Goal: Task Accomplishment & Management: Use online tool/utility

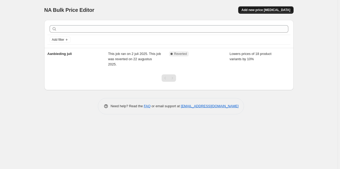
click at [269, 10] on span "Add new price [MEDICAL_DATA]" at bounding box center [265, 10] width 49 height 4
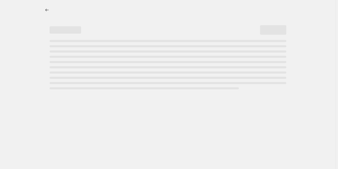
select select "percentage"
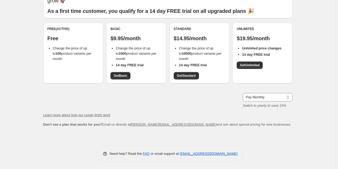
scroll to position [34, 0]
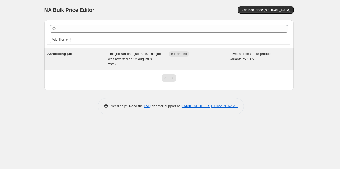
click at [140, 55] on span "This job ran on 2 juli 2025. This job was reverted on 22 augustus 2025." at bounding box center [134, 59] width 53 height 14
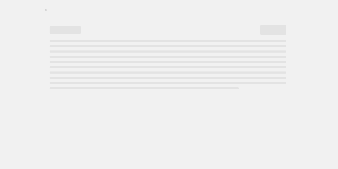
select select "percentage"
select select "collection"
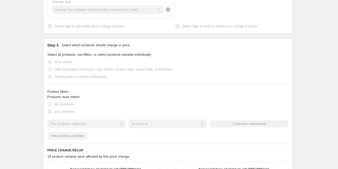
scroll to position [314, 0]
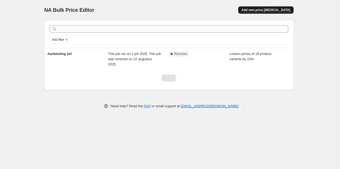
click at [284, 12] on span "Add new price [MEDICAL_DATA]" at bounding box center [265, 10] width 49 height 4
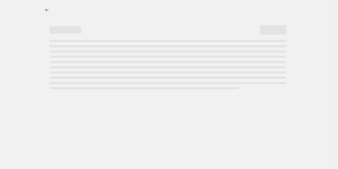
select select "percentage"
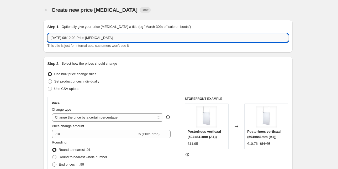
click at [67, 39] on input "[DATE] 08:12:02 Price [MEDICAL_DATA]" at bounding box center [167, 38] width 241 height 8
type input "e"
type input "Beursactie"
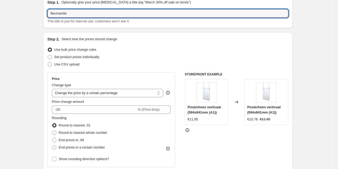
scroll to position [42, 0]
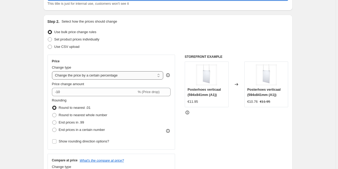
click at [85, 77] on select "Change the price to a certain amount Change the price by a certain amount Chang…" at bounding box center [107, 75] width 111 height 8
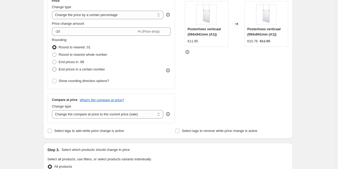
scroll to position [105, 0]
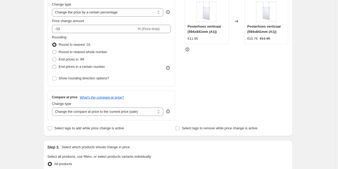
click at [309, 47] on div "Create new price [MEDICAL_DATA]. This page is ready Create new price [MEDICAL_D…" at bounding box center [167, 157] width 335 height 524
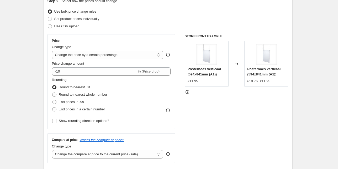
scroll to position [63, 0]
click at [106, 56] on select "Change the price to a certain amount Change the price by a certain amount Chang…" at bounding box center [107, 54] width 111 height 8
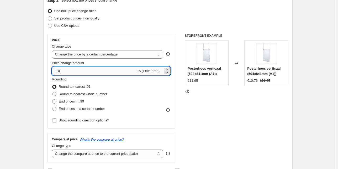
click at [90, 71] on input "-10" at bounding box center [94, 71] width 85 height 8
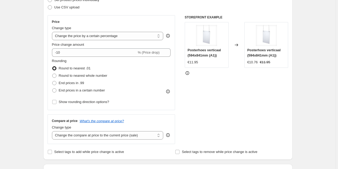
scroll to position [84, 0]
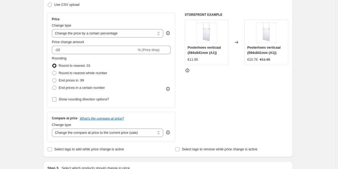
click at [72, 99] on span "Show rounding direction options?" at bounding box center [84, 99] width 50 height 4
click at [56, 99] on input "Show rounding direction options?" at bounding box center [54, 99] width 4 height 4
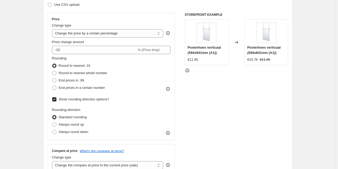
click at [72, 99] on span "Show rounding direction options?" at bounding box center [84, 99] width 50 height 4
click at [56, 99] on input "Show rounding direction options?" at bounding box center [54, 99] width 4 height 4
checkbox input "false"
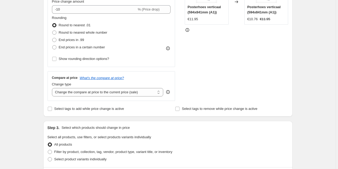
scroll to position [126, 0]
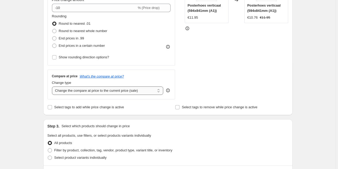
click at [110, 91] on select "Change the compare at price to the current price (sale) Change the compare at p…" at bounding box center [107, 90] width 111 height 8
click at [109, 91] on select "Change the compare at price to the current price (sale) Change the compare at p…" at bounding box center [107, 90] width 111 height 8
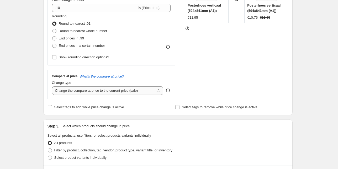
click at [109, 91] on select "Change the compare at price to the current price (sale) Change the compare at p…" at bounding box center [107, 90] width 111 height 8
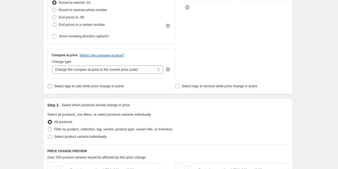
scroll to position [168, 0]
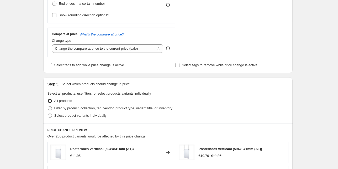
click at [60, 110] on span "Filter by product, collection, tag, vendor, product type, variant title, or inv…" at bounding box center [113, 108] width 118 height 4
click at [48, 106] on input "Filter by product, collection, tag, vendor, product type, variant title, or inv…" at bounding box center [48, 106] width 0 height 0
radio input "true"
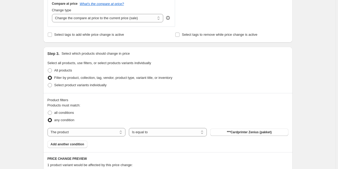
scroll to position [210, 0]
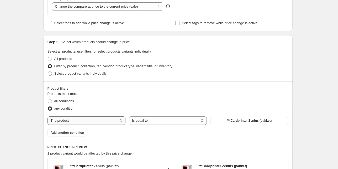
click at [75, 120] on select "The product The product's collection The product's tag The product's vendor The…" at bounding box center [86, 120] width 78 height 8
select select "collection"
click at [237, 122] on span "Alle producten behalve printers (wederverkoop)" at bounding box center [249, 120] width 72 height 4
click at [251, 123] on button "Alle producten behalve printers (wederverkoop)" at bounding box center [249, 120] width 78 height 7
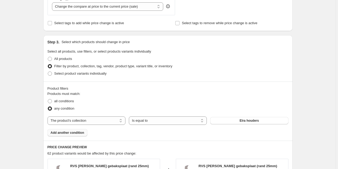
click at [72, 133] on span "Add another condition" at bounding box center [68, 132] width 34 height 4
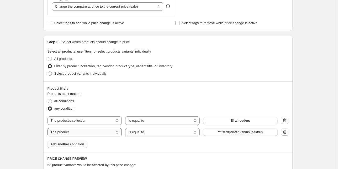
click at [88, 131] on select "The product The product's collection The product's tag The product's vendor The…" at bounding box center [84, 132] width 74 height 8
select select "collection"
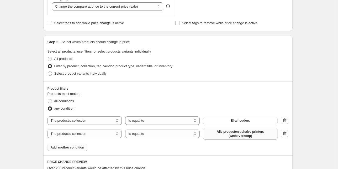
click at [263, 134] on span "Alle producten behalve printers (wederverkoop)" at bounding box center [240, 133] width 68 height 8
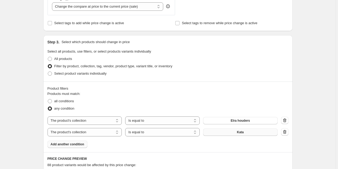
click at [303, 99] on div "Create new price [MEDICAL_DATA]. This page is ready Create new price [MEDICAL_D…" at bounding box center [167, 87] width 335 height 594
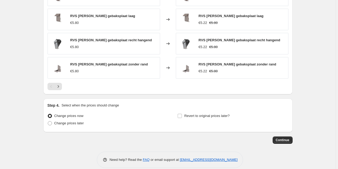
scroll to position [419, 0]
click at [58, 84] on icon "Next" at bounding box center [58, 85] width 5 height 5
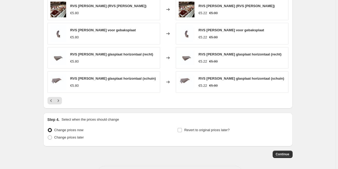
scroll to position [425, 0]
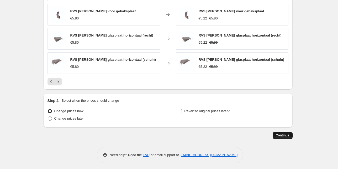
click at [280, 133] on span "Continue" at bounding box center [282, 135] width 14 height 4
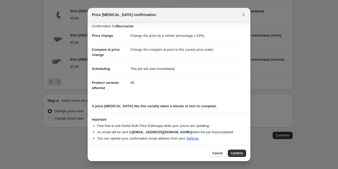
scroll to position [3, 0]
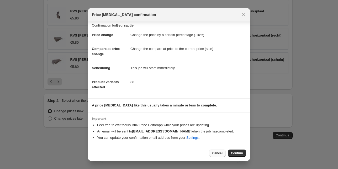
click at [217, 150] on button "Cancel" at bounding box center [217, 152] width 17 height 7
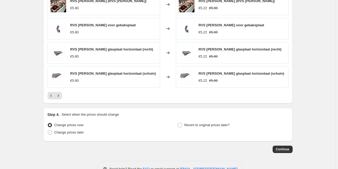
scroll to position [425, 0]
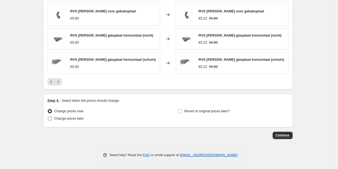
click at [72, 116] on span "Change prices later" at bounding box center [69, 118] width 30 height 4
click at [48, 116] on input "Change prices later" at bounding box center [48, 116] width 0 height 0
radio input "true"
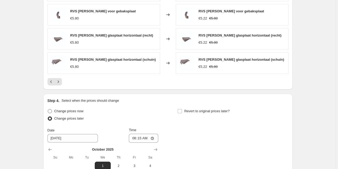
click at [71, 110] on span "Change prices now" at bounding box center [68, 111] width 29 height 4
click at [48, 109] on input "Change prices now" at bounding box center [48, 109] width 0 height 0
radio input "true"
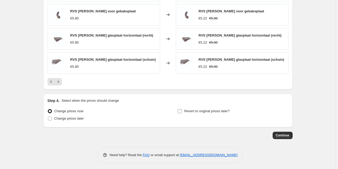
click at [179, 109] on input "Revert to original prices later?" at bounding box center [179, 111] width 4 height 4
checkbox input "true"
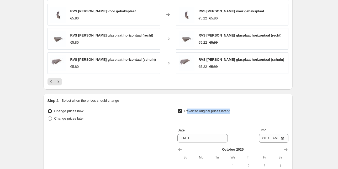
drag, startPoint x: 233, startPoint y: 109, endPoint x: 187, endPoint y: 110, distance: 46.1
click at [187, 110] on div "Revert to original prices later?" at bounding box center [232, 115] width 111 height 16
drag, startPoint x: 198, startPoint y: 110, endPoint x: 234, endPoint y: 107, distance: 35.8
click at [234, 107] on div "Revert to original prices later?" at bounding box center [232, 115] width 111 height 16
drag, startPoint x: 224, startPoint y: 109, endPoint x: 186, endPoint y: 110, distance: 38.8
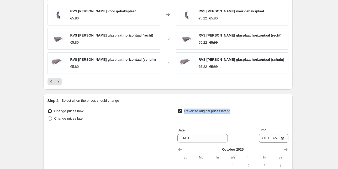
click at [186, 110] on div "Revert to original prices later?" at bounding box center [232, 115] width 111 height 16
click at [213, 122] on div "Revert to original prices later? Date [DATE] Time 08:[DATE] Mo Tu We Th Fr Sa 1…" at bounding box center [232, 155] width 111 height 96
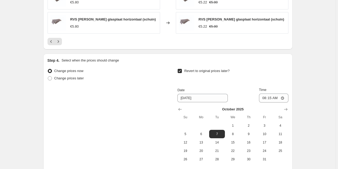
scroll to position [509, 0]
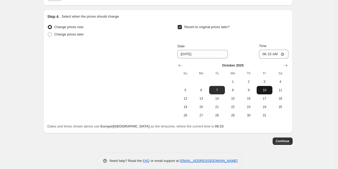
click at [264, 89] on span "10" at bounding box center [264, 90] width 12 height 4
type input "[DATE]"
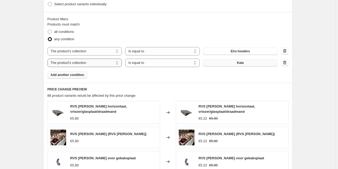
scroll to position [279, 0]
drag, startPoint x: 127, startPoint y: 34, endPoint x: 56, endPoint y: 32, distance: 71.0
click at [56, 32] on div "all conditions" at bounding box center [167, 31] width 241 height 7
click at [136, 94] on span "88 product variants would be affected by this price change:" at bounding box center [91, 96] width 89 height 4
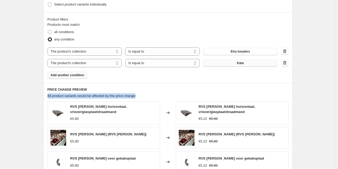
drag, startPoint x: 118, startPoint y: 95, endPoint x: 49, endPoint y: 95, distance: 69.5
click at [49, 95] on span "88 product variants would be affected by this price change:" at bounding box center [91, 96] width 89 height 4
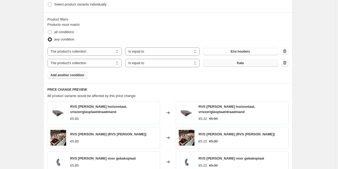
click at [23, 86] on div "Create new price [MEDICAL_DATA]. This page is ready Create new price [MEDICAL_D…" at bounding box center [167, 64] width 335 height 686
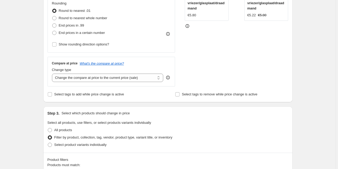
scroll to position [136, 0]
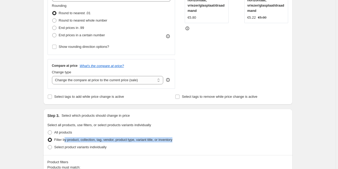
drag, startPoint x: 179, startPoint y: 139, endPoint x: 64, endPoint y: 138, distance: 114.8
click at [64, 138] on div "Filter by product, collection, tag, vendor, product type, variant title, or inv…" at bounding box center [167, 139] width 241 height 7
click at [84, 140] on span "Filter by product, collection, tag, vendor, product type, variant title, or inv…" at bounding box center [113, 139] width 118 height 4
click at [48, 138] on input "Filter by product, collection, tag, vendor, product type, variant title, or inv…" at bounding box center [48, 137] width 0 height 0
drag, startPoint x: 176, startPoint y: 139, endPoint x: 55, endPoint y: 140, distance: 121.3
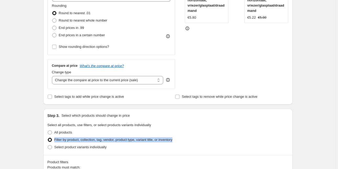
click at [54, 140] on div "Filter by product, collection, tag, vendor, product type, variant title, or inv…" at bounding box center [167, 139] width 241 height 7
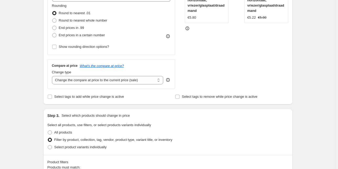
click at [131, 96] on div "Select tags to add while price change is active" at bounding box center [103, 96] width 113 height 7
drag, startPoint x: 117, startPoint y: 98, endPoint x: 57, endPoint y: 99, distance: 60.8
click at [57, 99] on div "Select tags to add while price change is active" at bounding box center [103, 96] width 113 height 7
click at [252, 96] on span "Select tags to remove while price change is active" at bounding box center [219, 96] width 75 height 4
click at [179, 96] on input "Select tags to remove while price change is active" at bounding box center [177, 96] width 4 height 4
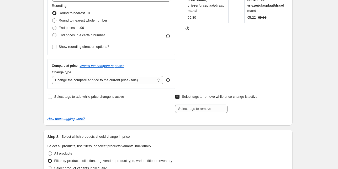
click at [243, 96] on span "Select tags to remove while price change is active" at bounding box center [219, 96] width 75 height 4
click at [179, 96] on input "Select tags to remove while price change is active" at bounding box center [177, 96] width 4 height 4
checkbox input "false"
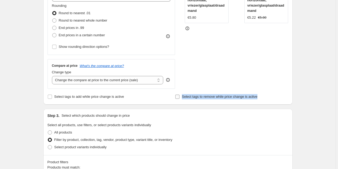
drag, startPoint x: 261, startPoint y: 96, endPoint x: 183, endPoint y: 97, distance: 77.6
click at [183, 97] on div "Select tags to remove while price change is active" at bounding box center [231, 96] width 113 height 7
click at [55, 78] on select "Change the compare at price to the current price (sale) Change the compare at p…" at bounding box center [107, 80] width 111 height 8
click at [53, 76] on select "Change the compare at price to the current price (sale) Change the compare at p…" at bounding box center [107, 80] width 111 height 8
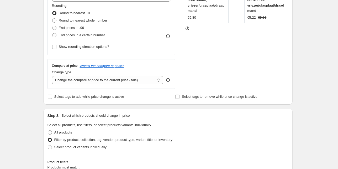
scroll to position [115, 0]
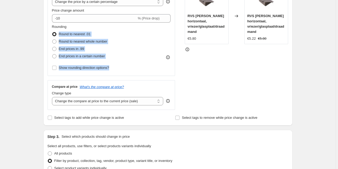
drag, startPoint x: 120, startPoint y: 69, endPoint x: 59, endPoint y: 35, distance: 69.7
click at [59, 35] on div "Rounding Round to nearest .01 Round to nearest whole number End prices in .99 E…" at bounding box center [111, 47] width 119 height 47
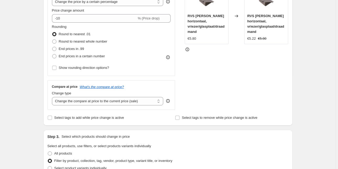
click at [147, 73] on div "Price Change type Change the price to a certain amount Change the price by a ce…" at bounding box center [111, 28] width 128 height 95
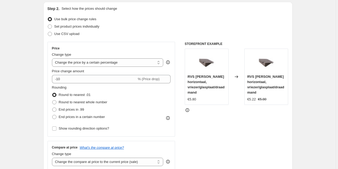
scroll to position [52, 0]
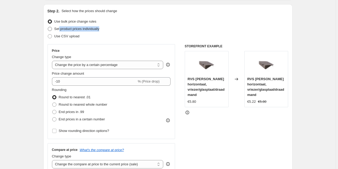
drag, startPoint x: 103, startPoint y: 29, endPoint x: 60, endPoint y: 27, distance: 42.5
click at [60, 27] on div "Set product prices individually" at bounding box center [167, 28] width 241 height 7
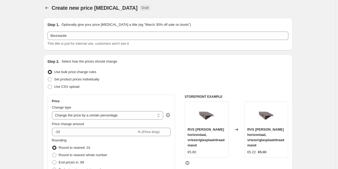
scroll to position [0, 0]
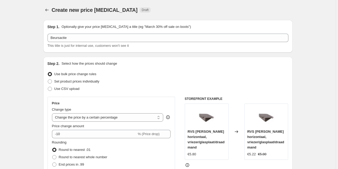
click at [53, 10] on span "Create new price [MEDICAL_DATA]" at bounding box center [95, 10] width 86 height 6
click at [50, 12] on icon "Price change jobs" at bounding box center [46, 9] width 5 height 5
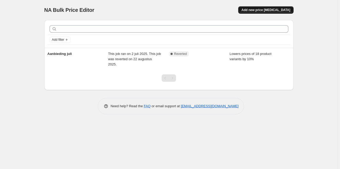
click at [278, 9] on span "Add new price [MEDICAL_DATA]" at bounding box center [265, 10] width 49 height 4
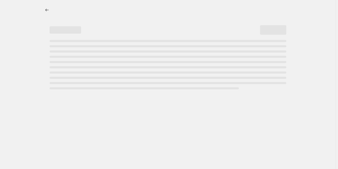
select select "percentage"
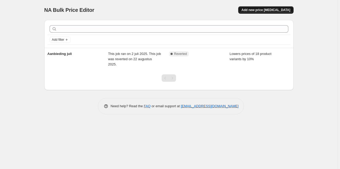
click at [270, 8] on span "Add new price [MEDICAL_DATA]" at bounding box center [265, 10] width 49 height 4
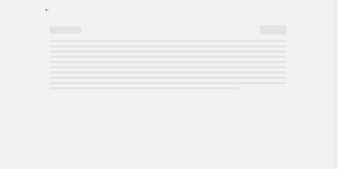
select select "percentage"
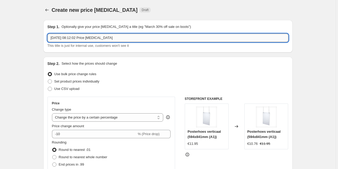
click at [109, 39] on input "[DATE] 08:12:02 Price [MEDICAL_DATA]" at bounding box center [167, 38] width 241 height 8
drag, startPoint x: 116, startPoint y: 37, endPoint x: 45, endPoint y: 37, distance: 71.3
click at [45, 37] on div "Step 1. Optionally give your price [MEDICAL_DATA] a title (eg "March 30% off sa…" at bounding box center [167, 36] width 249 height 32
type input "Beursactie!"
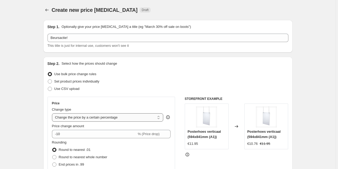
click at [88, 117] on select "Change the price to a certain amount Change the price by a certain amount Chang…" at bounding box center [107, 117] width 111 height 8
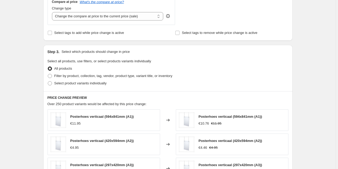
scroll to position [210, 0]
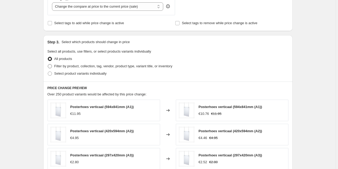
click at [56, 65] on span "Filter by product, collection, tag, vendor, product type, variant title, or inv…" at bounding box center [113, 66] width 118 height 4
click at [48, 64] on input "Filter by product, collection, tag, vendor, product type, variant title, or inv…" at bounding box center [48, 64] width 0 height 0
radio input "true"
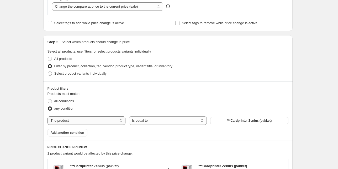
click at [112, 121] on select "The product The product's collection The product's tag The product's vendor The…" at bounding box center [86, 120] width 78 height 8
select select "collection"
click at [236, 122] on button "Alle producten behalve printers (wederverkoop)" at bounding box center [249, 120] width 78 height 7
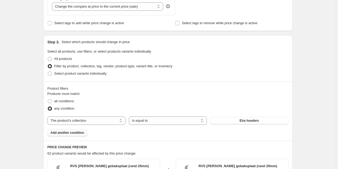
click at [77, 132] on span "Add another condition" at bounding box center [68, 132] width 34 height 4
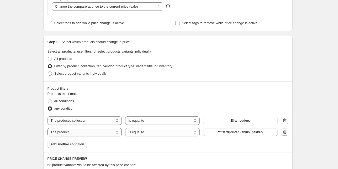
click at [81, 133] on select "The product The product's collection The product's tag The product's vendor The…" at bounding box center [84, 132] width 74 height 8
select select "collection"
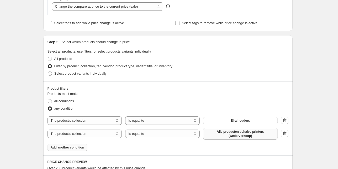
click at [240, 138] on button "Alle producten behalve printers (wederverkoop)" at bounding box center [240, 134] width 74 height 12
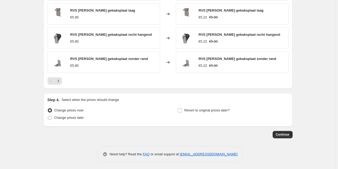
scroll to position [425, 0]
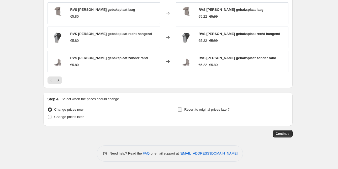
click at [181, 107] on input "Revert to original prices later?" at bounding box center [179, 109] width 4 height 4
checkbox input "true"
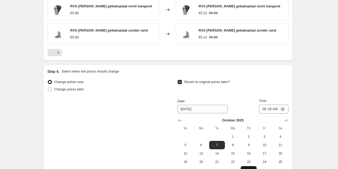
scroll to position [488, 0]
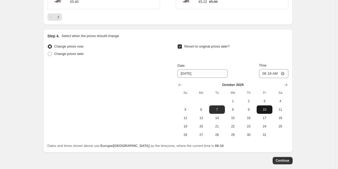
click at [264, 111] on button "10" at bounding box center [264, 109] width 16 height 8
type input "[DATE]"
click at [284, 158] on span "Continue" at bounding box center [282, 160] width 14 height 4
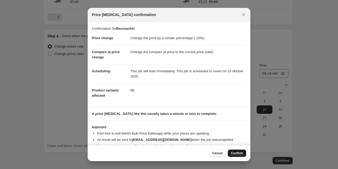
click at [238, 154] on span "Confirm" at bounding box center [237, 153] width 12 height 4
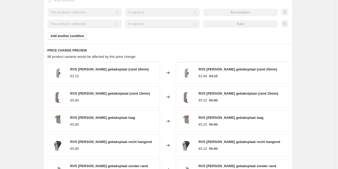
scroll to position [310, 0]
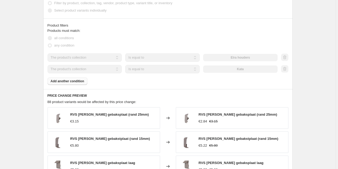
select select "percentage"
select select "collection"
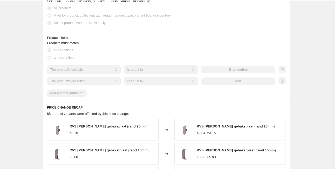
scroll to position [0, 0]
